Goal: Task Accomplishment & Management: Manage account settings

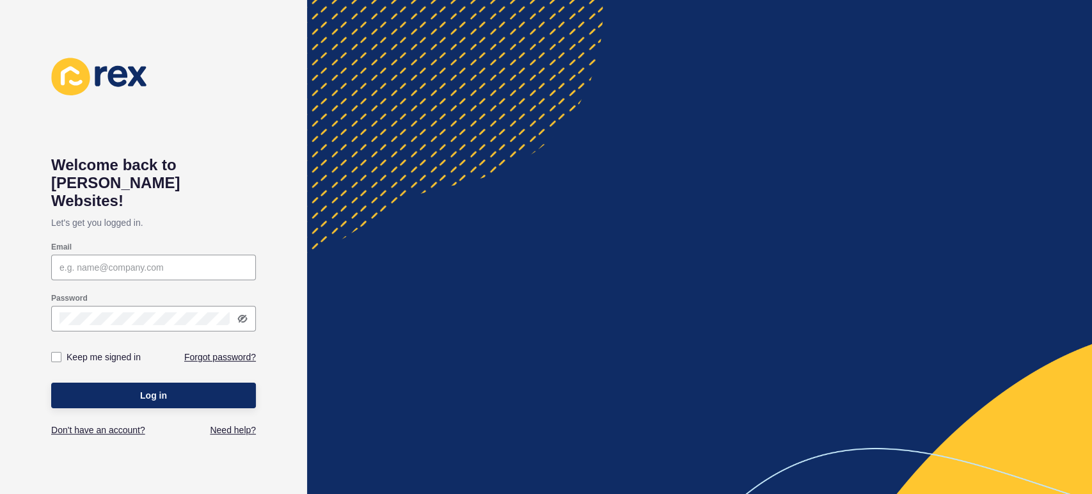
click at [132, 261] on input "Email" at bounding box center [154, 267] width 188 height 13
type input "[PERSON_NAME][EMAIL_ADDRESS][PERSON_NAME][DOMAIN_NAME]"
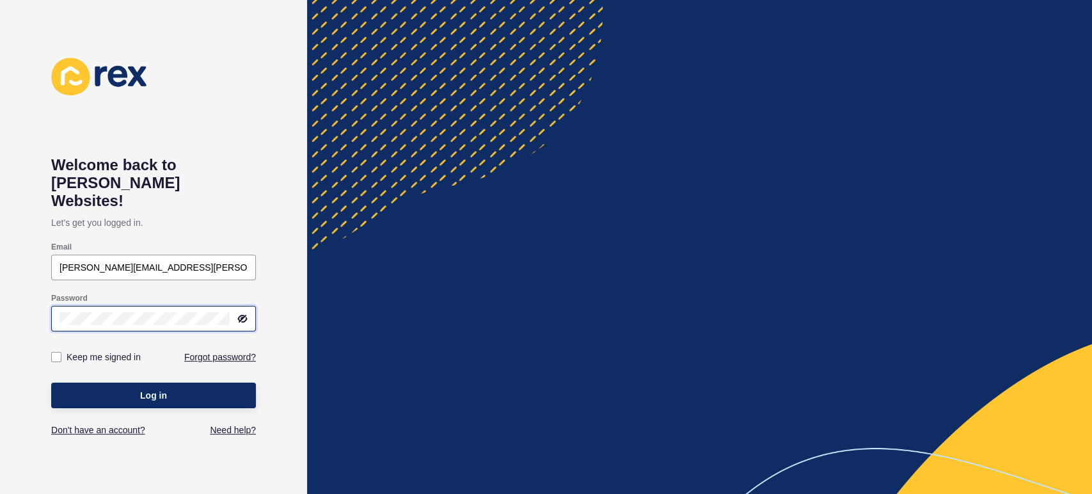
click at [51, 383] on button "Log in" at bounding box center [153, 396] width 205 height 26
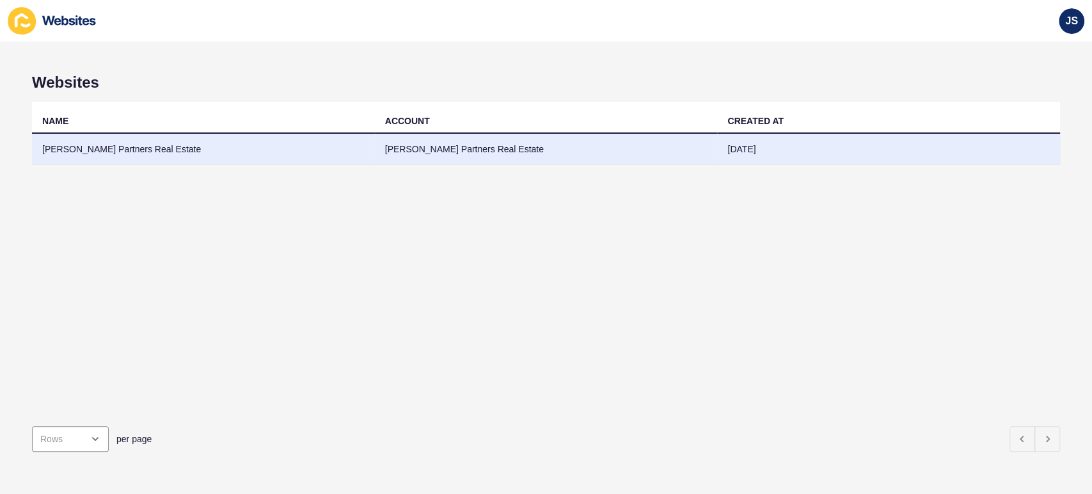
click at [226, 152] on td "[PERSON_NAME] Partners Real Estate" at bounding box center [203, 149] width 343 height 31
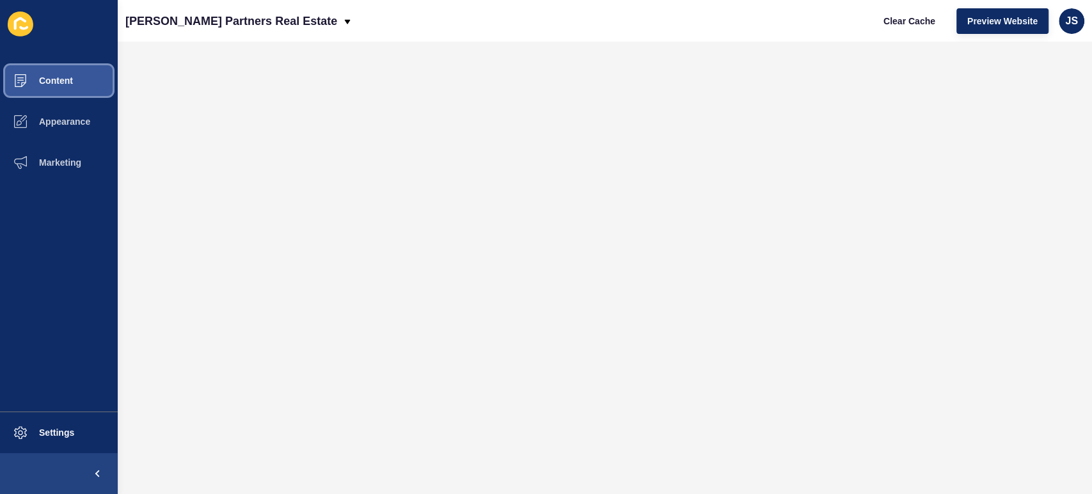
click at [45, 76] on span "Content" at bounding box center [35, 80] width 75 height 10
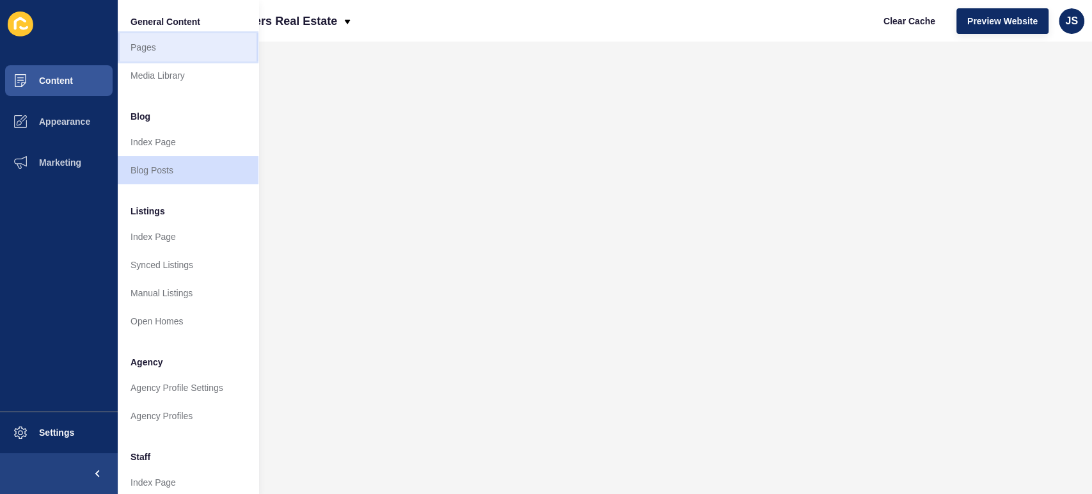
click at [169, 50] on link "Pages" at bounding box center [188, 47] width 141 height 28
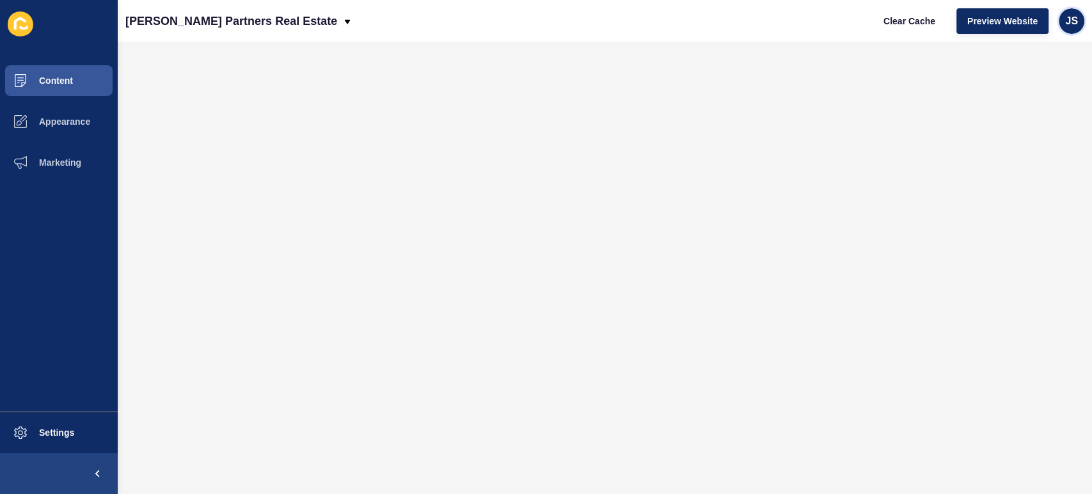
click at [1070, 17] on span "JS" at bounding box center [1071, 21] width 13 height 13
click at [1040, 108] on link "Logout" at bounding box center [1042, 107] width 94 height 28
